Goal: Information Seeking & Learning: Learn about a topic

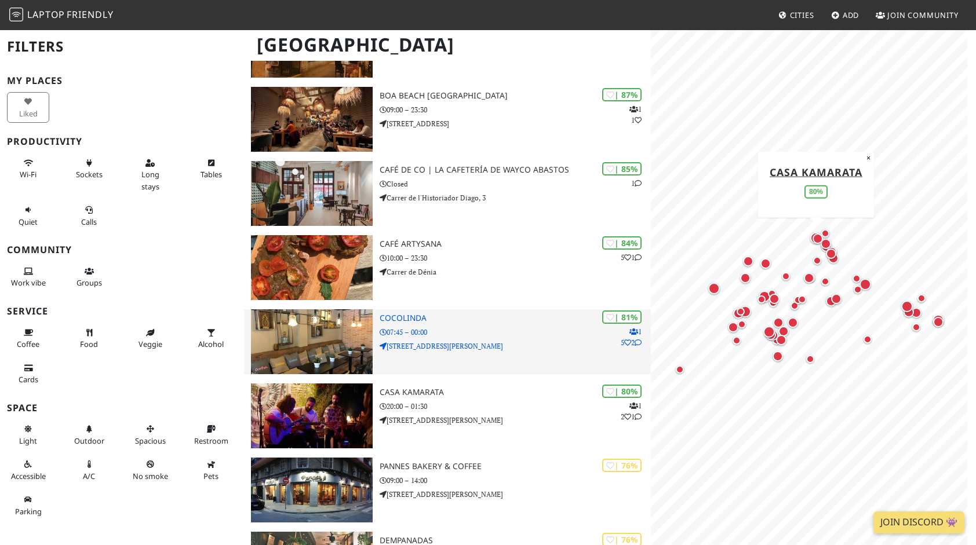
scroll to position [290, 0]
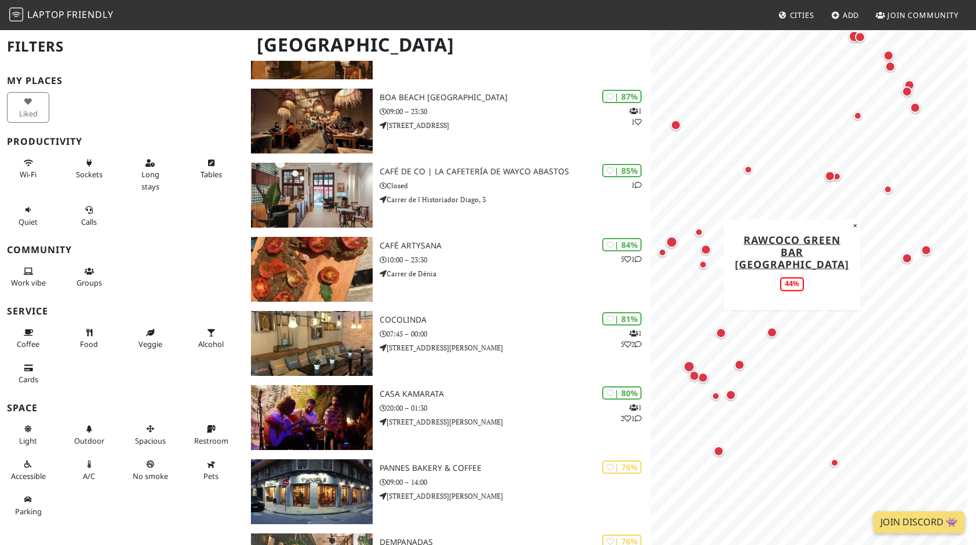
click at [703, 269] on div "Map marker" at bounding box center [703, 265] width 14 height 14
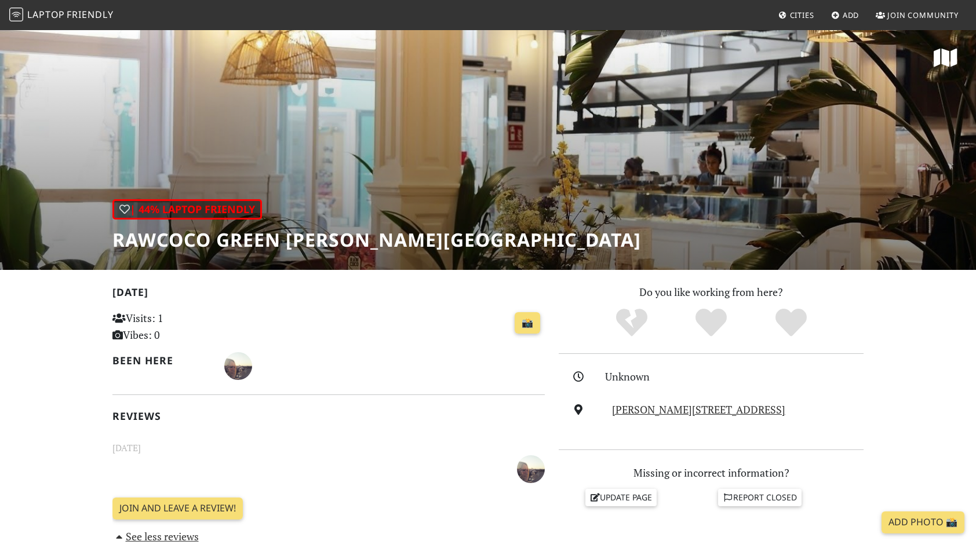
click at [396, 152] on div "| 44% Laptop Friendly Rawcoco Green Bar Valencia" at bounding box center [488, 149] width 976 height 241
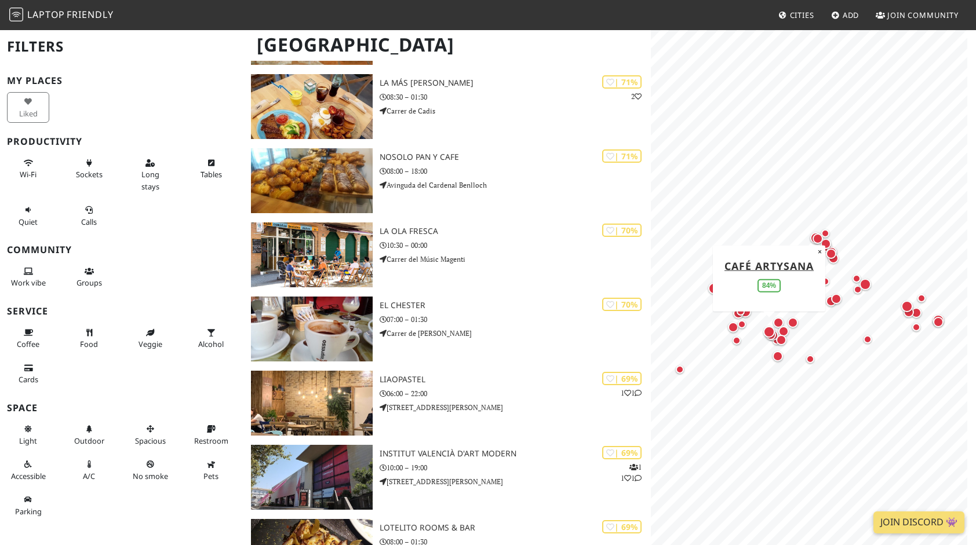
scroll to position [1159, 0]
